Goal: Task Accomplishment & Management: Use online tool/utility

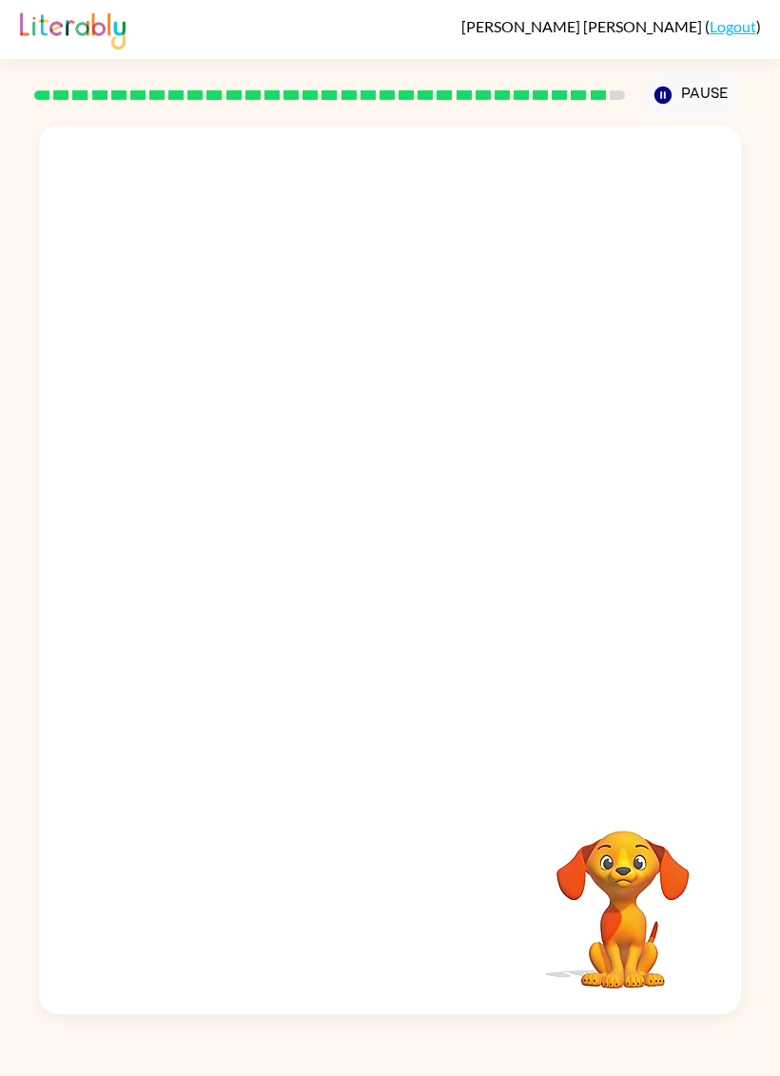
click at [601, 733] on video "Your browser must support playing .mp4 files to use Literably. Please try using…" at bounding box center [623, 896] width 190 height 190
click at [0, 374] on div "Your browser must support playing .mp4 files to use Literably. Please try using…" at bounding box center [390, 565] width 780 height 897
click at [384, 577] on icon "button" at bounding box center [390, 579] width 33 height 33
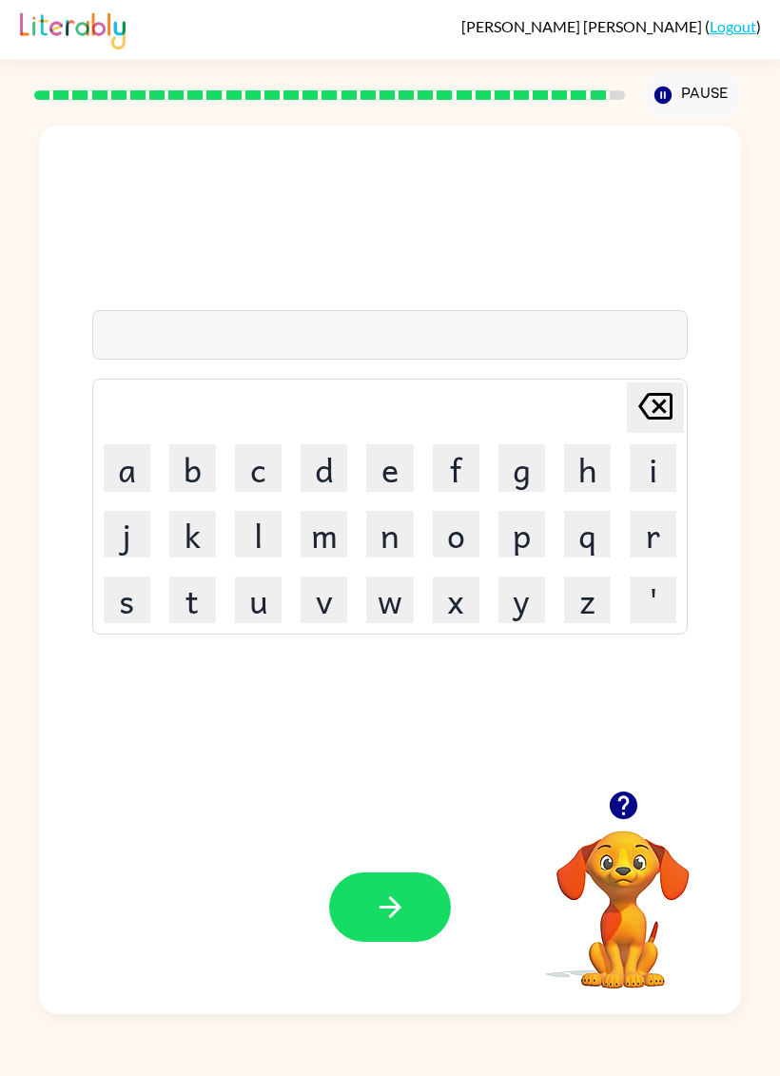
click at [126, 548] on button "j" at bounding box center [127, 534] width 47 height 47
click at [457, 539] on button "o" at bounding box center [456, 534] width 47 height 47
click at [664, 606] on button "'" at bounding box center [653, 600] width 47 height 47
click at [670, 418] on icon "[PERSON_NAME] last character input" at bounding box center [656, 406] width 46 height 46
click at [662, 609] on button "'" at bounding box center [653, 600] width 47 height 47
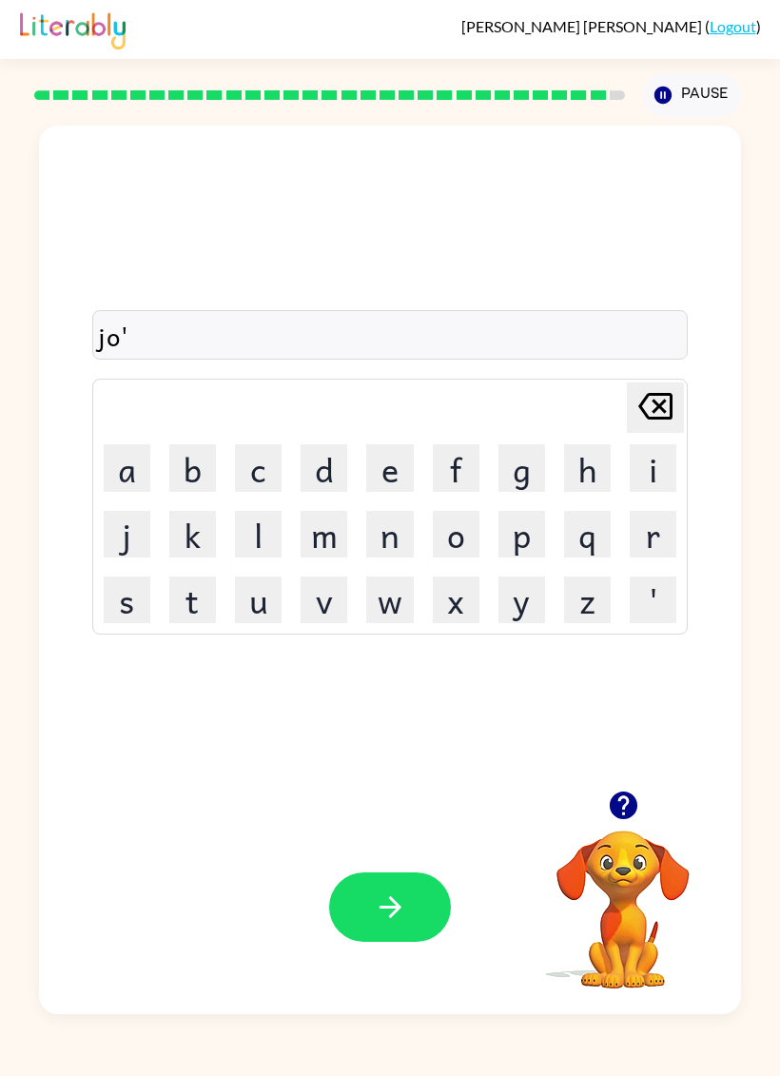
click at [648, 403] on icon "[PERSON_NAME] last character input" at bounding box center [656, 406] width 46 height 46
click at [207, 461] on button "b" at bounding box center [192, 467] width 47 height 47
click at [696, 105] on button "Pause Pause" at bounding box center [692, 95] width 98 height 44
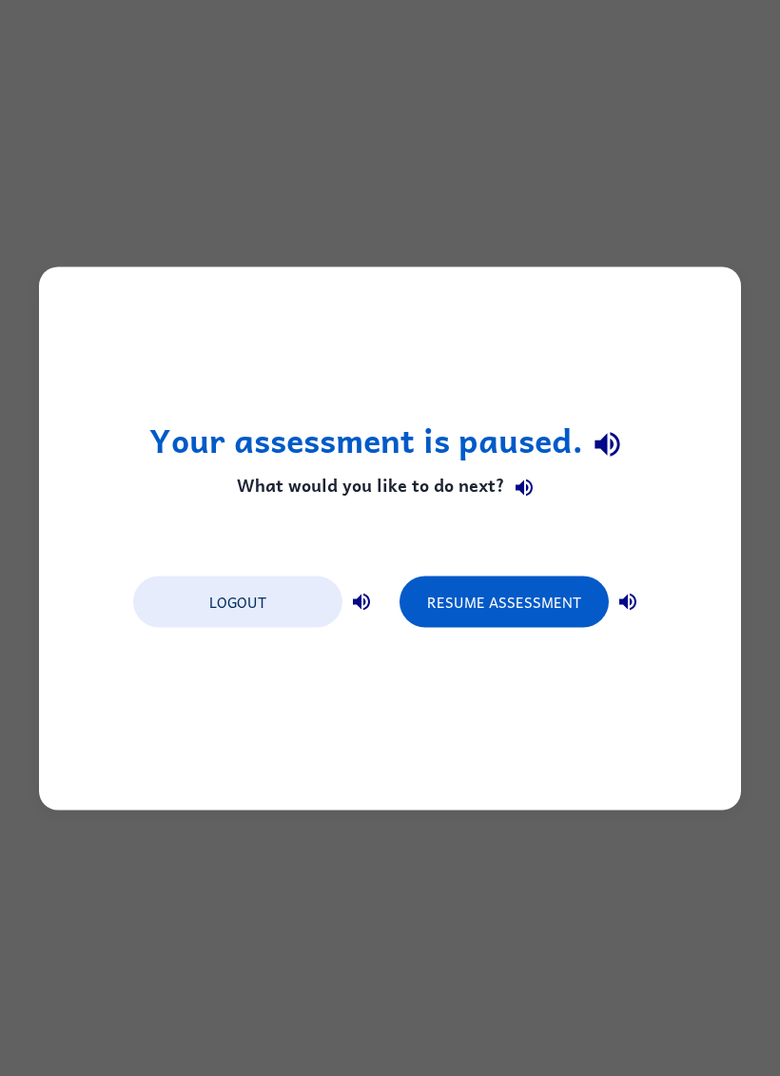
click at [549, 604] on button "Resume Assessment" at bounding box center [504, 601] width 209 height 51
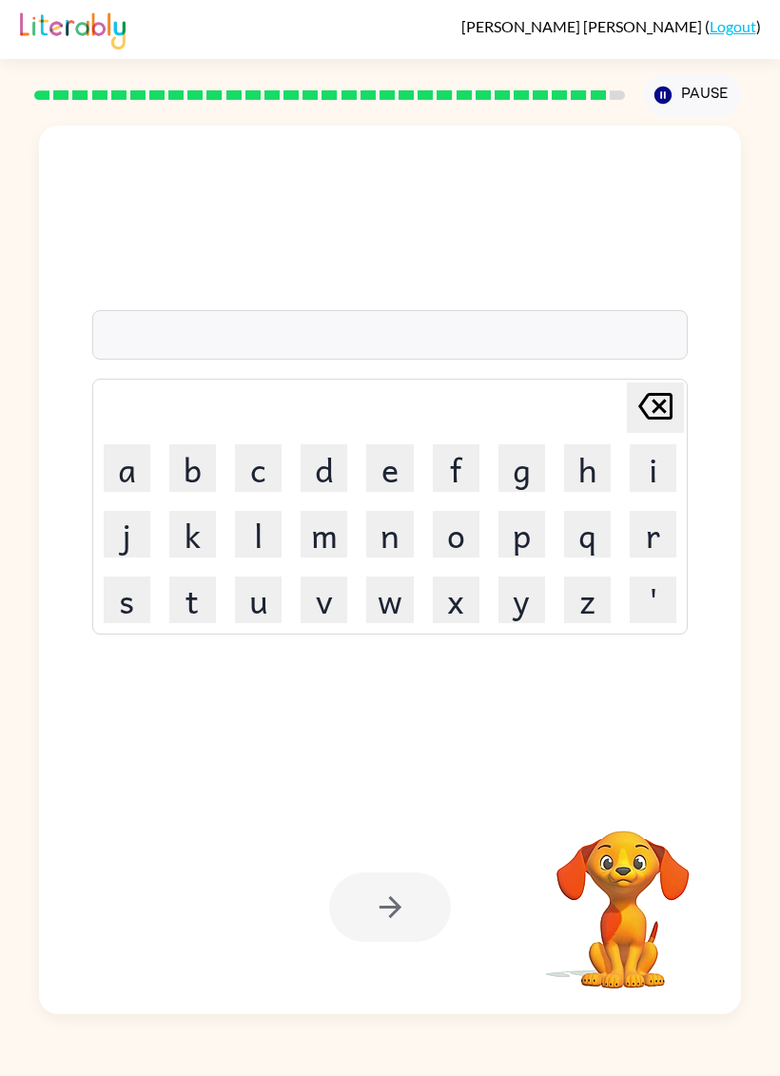
click at [134, 547] on button "j" at bounding box center [127, 534] width 47 height 47
click at [462, 544] on button "o" at bounding box center [456, 534] width 47 height 47
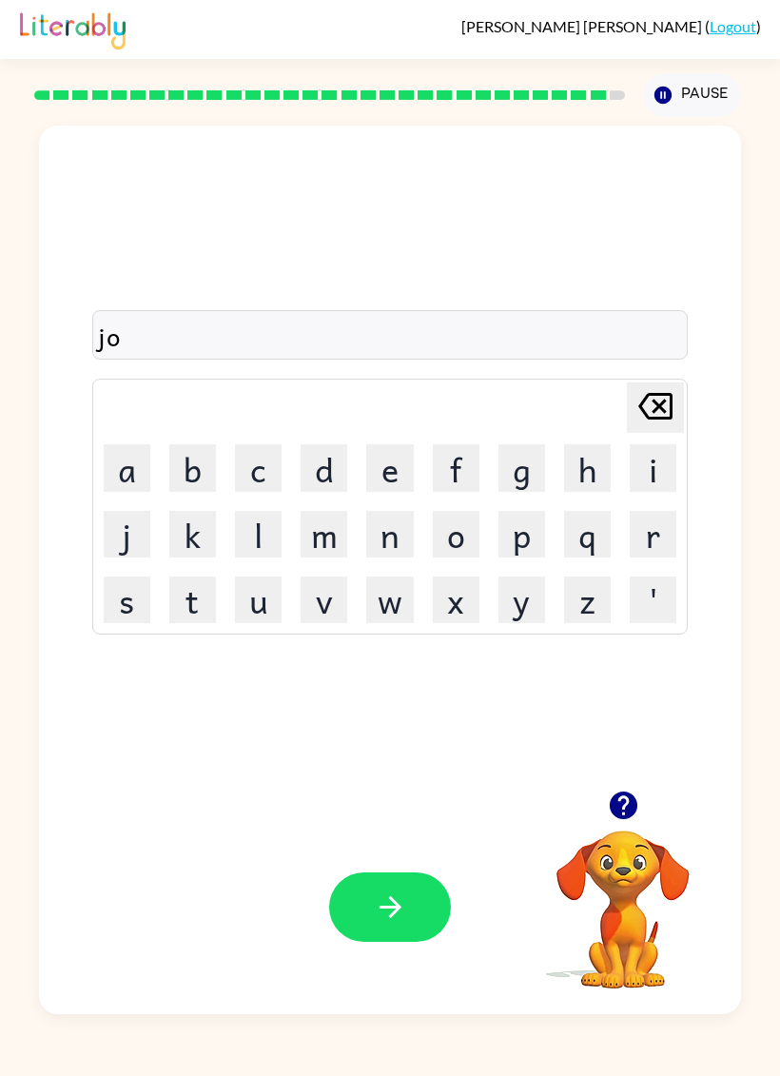
click at [186, 470] on button "b" at bounding box center [192, 467] width 47 height 47
click at [662, 536] on button "r" at bounding box center [653, 534] width 47 height 47
click at [384, 476] on button "e" at bounding box center [389, 467] width 47 height 47
click at [244, 490] on button "c" at bounding box center [258, 467] width 47 height 47
click at [388, 468] on button "e" at bounding box center [389, 467] width 47 height 47
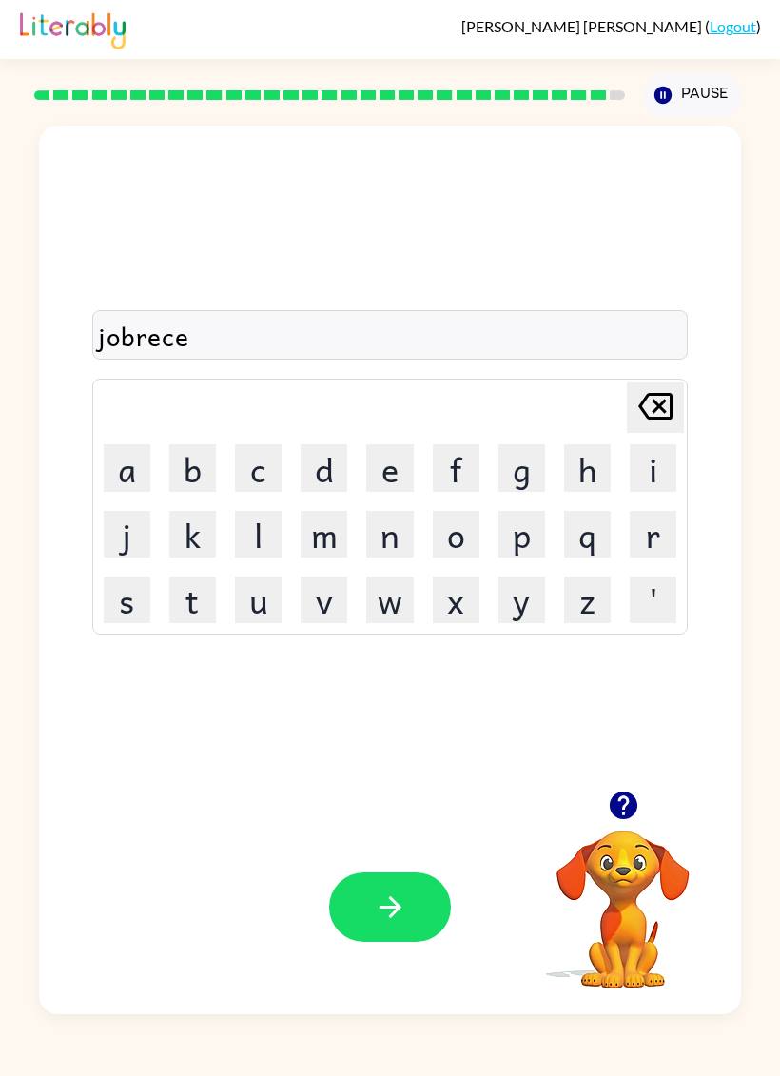
click at [660, 545] on button "r" at bounding box center [653, 534] width 47 height 47
click at [381, 733] on button "button" at bounding box center [390, 906] width 122 height 69
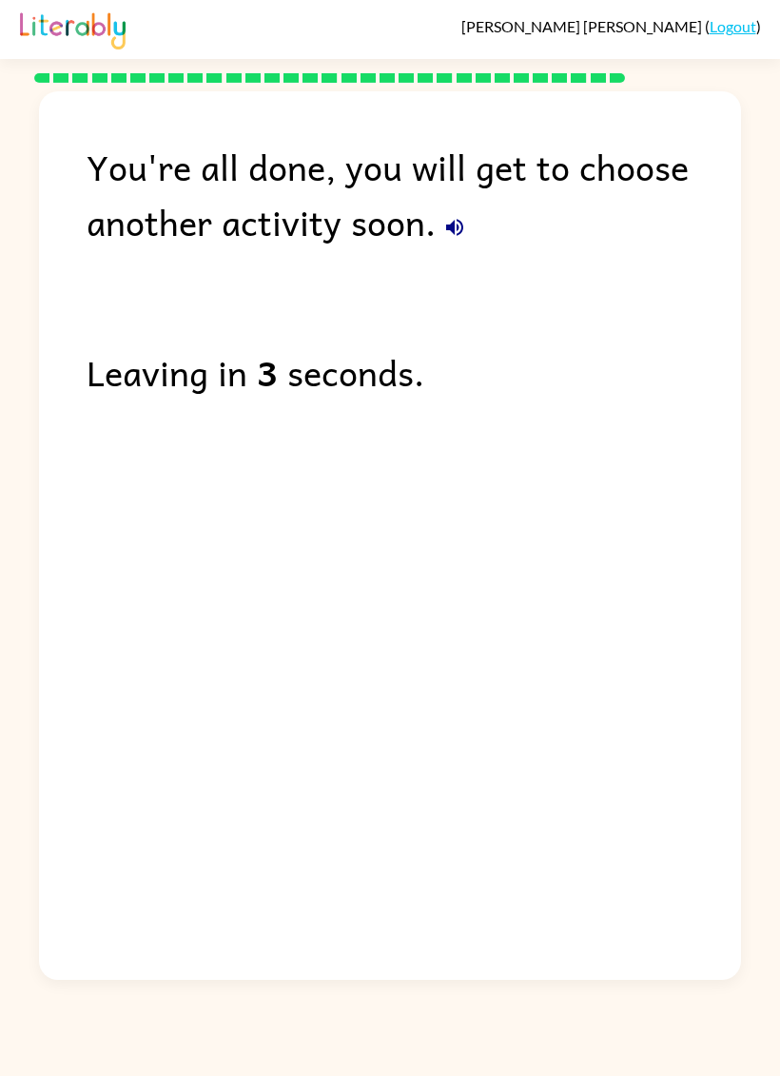
click at [452, 244] on button "button" at bounding box center [455, 227] width 38 height 38
click at [457, 229] on icon "button" at bounding box center [454, 227] width 17 height 17
click at [452, 231] on icon "button" at bounding box center [454, 227] width 17 height 17
